Goal: Find specific page/section: Find specific page/section

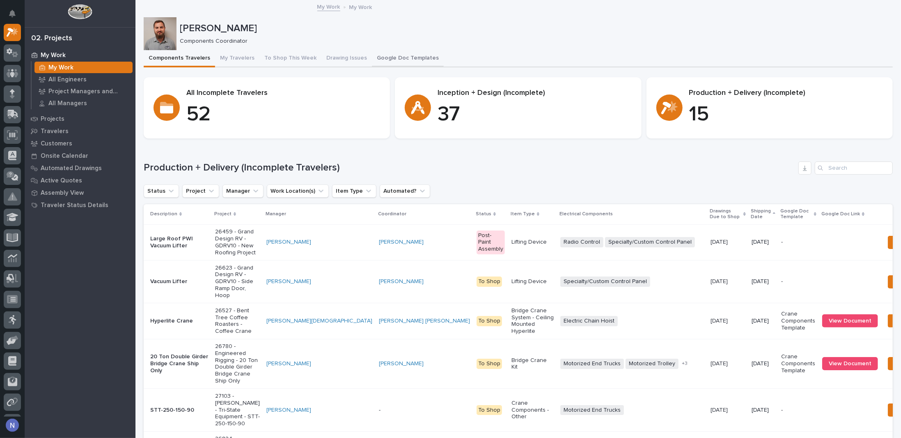
drag, startPoint x: 394, startPoint y: 55, endPoint x: 393, endPoint y: 66, distance: 10.7
click at [394, 55] on button "Google Doc Templates" at bounding box center [408, 58] width 72 height 17
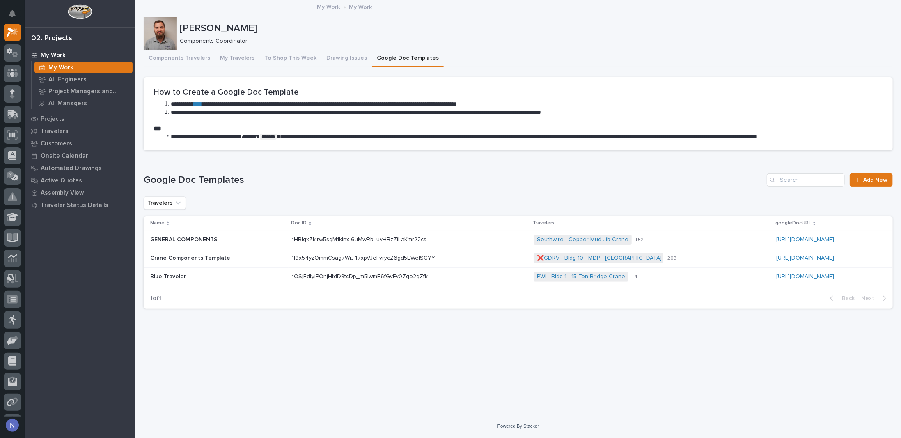
click at [229, 271] on div "Blue Traveler Blue Traveler" at bounding box center [217, 277] width 135 height 14
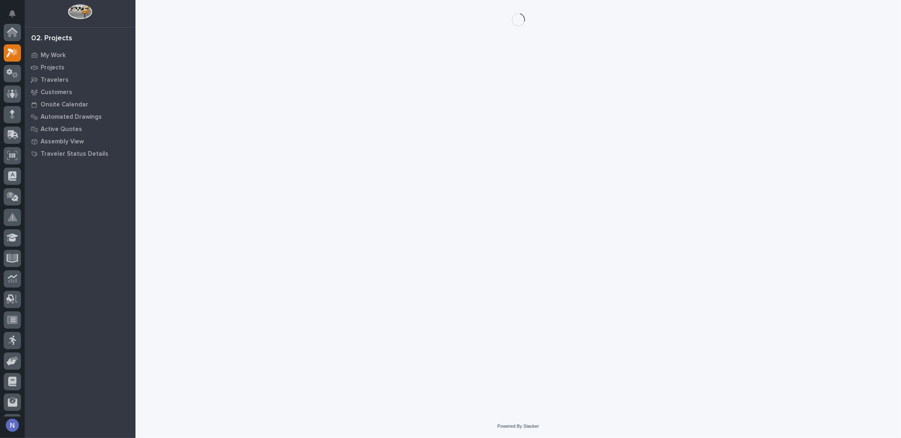
scroll to position [21, 0]
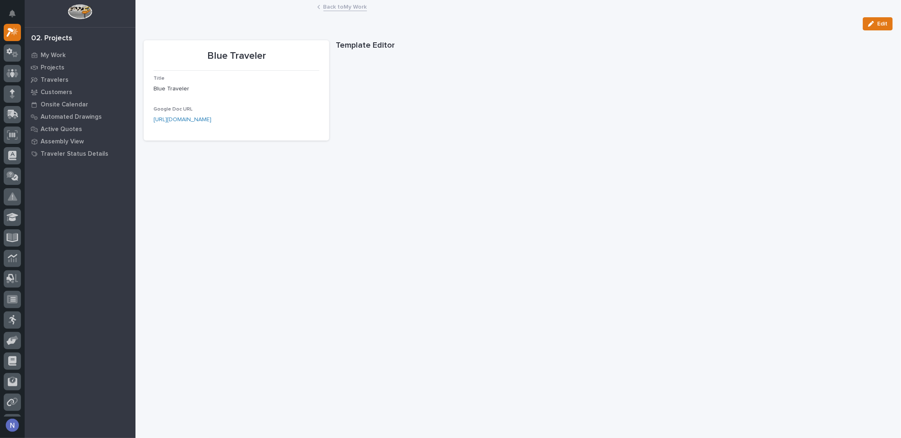
click at [346, 5] on link "Back to My Work" at bounding box center [345, 6] width 44 height 9
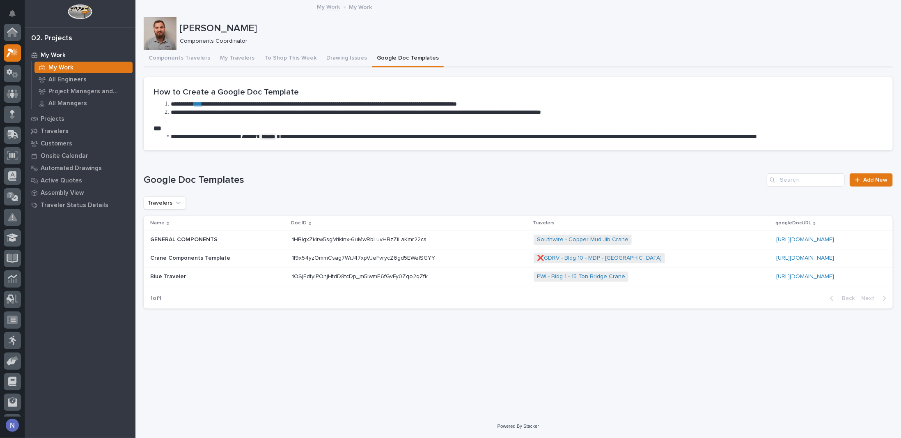
scroll to position [21, 0]
click at [250, 258] on p at bounding box center [217, 257] width 135 height 7
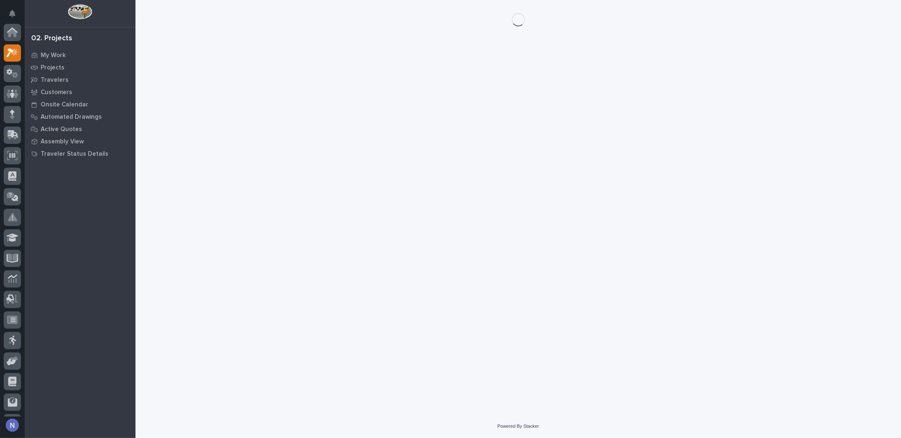
scroll to position [21, 0]
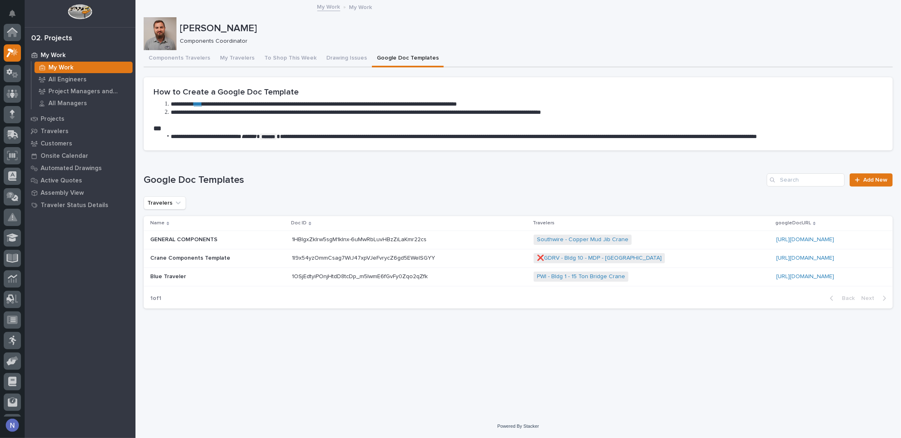
scroll to position [21, 0]
click at [179, 60] on button "Components Travelers" at bounding box center [179, 58] width 71 height 17
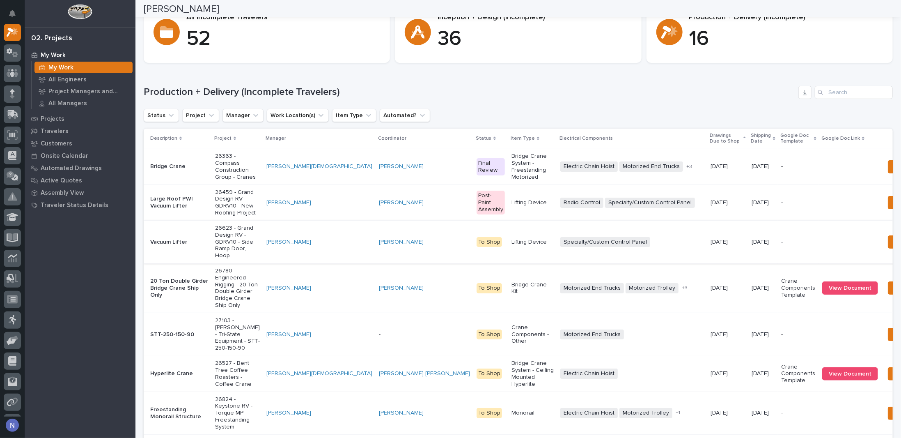
scroll to position [14, 0]
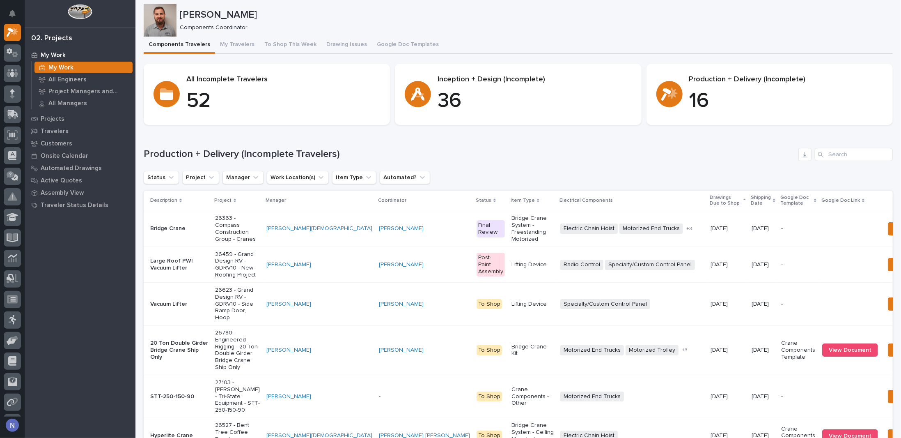
click at [751, 198] on p "Shipping Date" at bounding box center [761, 200] width 20 height 15
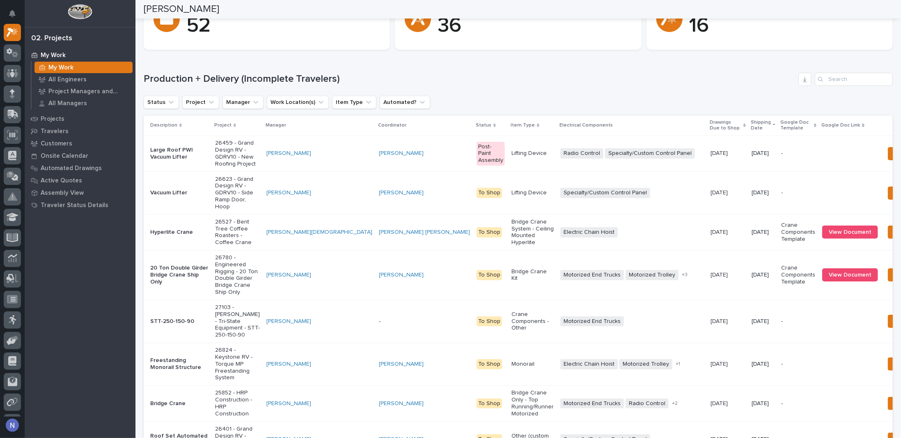
scroll to position [109, 0]
